Goal: Navigation & Orientation: Find specific page/section

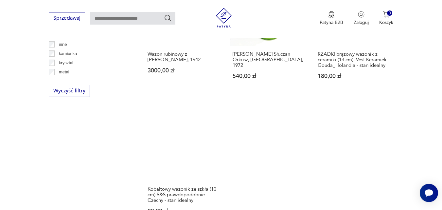
scroll to position [946, 0]
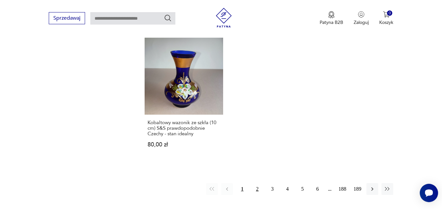
click at [259, 183] on button "2" at bounding box center [257, 189] width 12 height 12
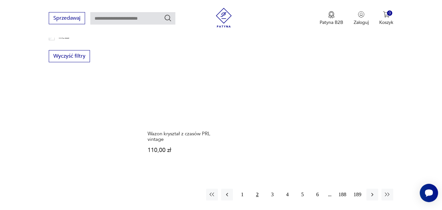
scroll to position [926, 0]
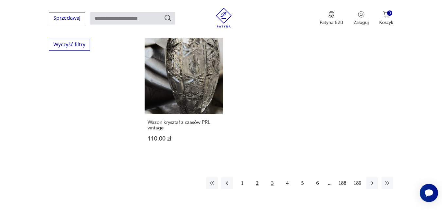
click at [271, 177] on button "3" at bounding box center [272, 183] width 12 height 12
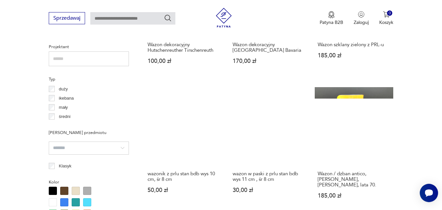
scroll to position [468, 0]
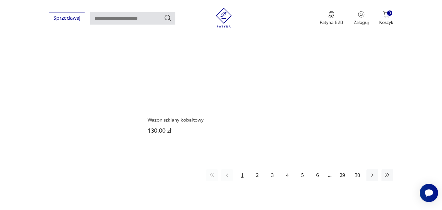
scroll to position [959, 0]
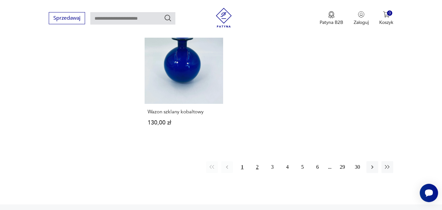
click at [257, 161] on button "2" at bounding box center [257, 167] width 12 height 12
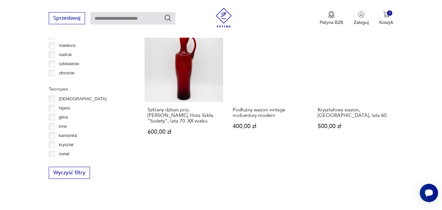
scroll to position [893, 0]
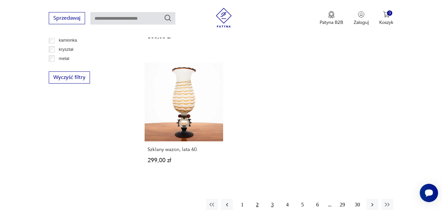
click at [271, 199] on button "3" at bounding box center [272, 205] width 12 height 12
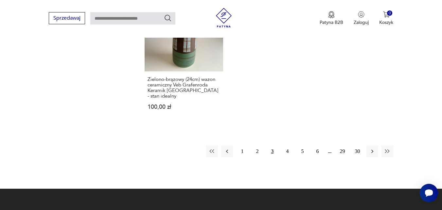
scroll to position [991, 0]
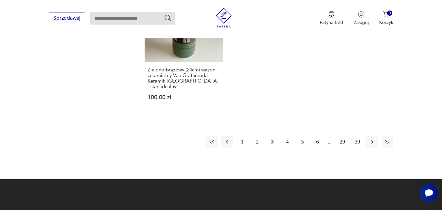
click at [286, 136] on button "4" at bounding box center [287, 142] width 12 height 12
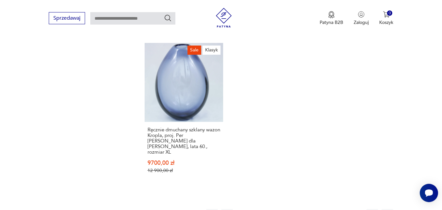
scroll to position [1024, 0]
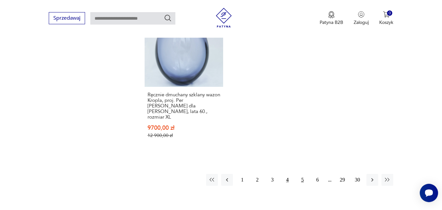
click at [304, 174] on button "5" at bounding box center [302, 180] width 12 height 12
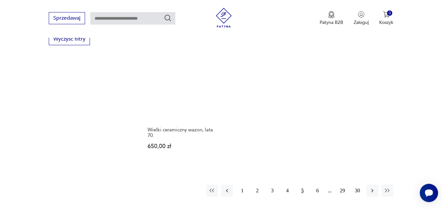
scroll to position [991, 0]
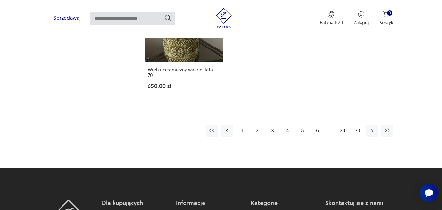
drag, startPoint x: 318, startPoint y: 126, endPoint x: 315, endPoint y: 125, distance: 3.3
click at [318, 125] on button "6" at bounding box center [317, 131] width 12 height 12
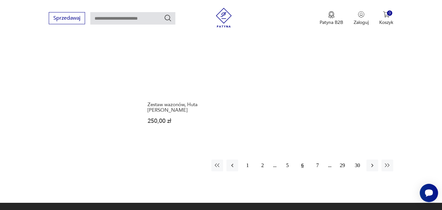
scroll to position [1024, 0]
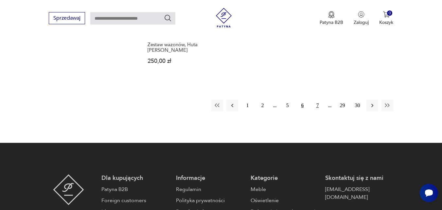
click at [318, 99] on button "7" at bounding box center [317, 105] width 12 height 12
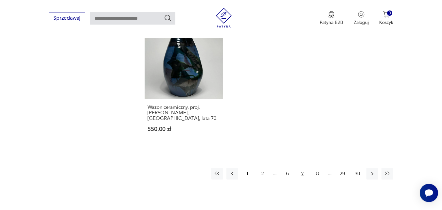
scroll to position [991, 0]
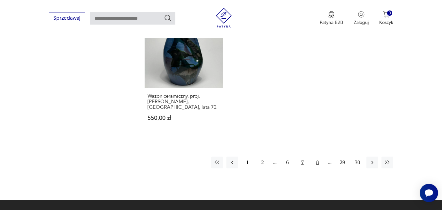
click at [319, 156] on button "8" at bounding box center [317, 162] width 12 height 12
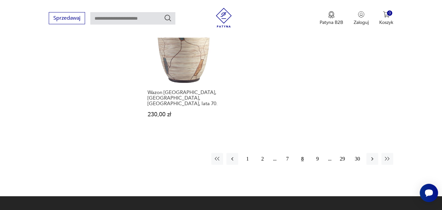
scroll to position [991, 0]
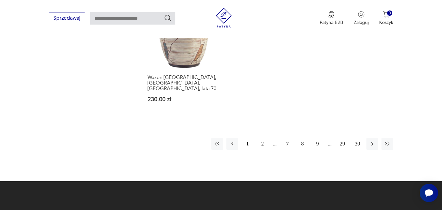
click at [318, 138] on button "9" at bounding box center [317, 144] width 12 height 12
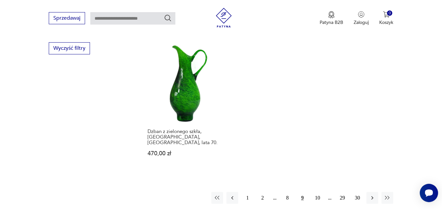
scroll to position [926, 0]
